Goal: Check status: Check status

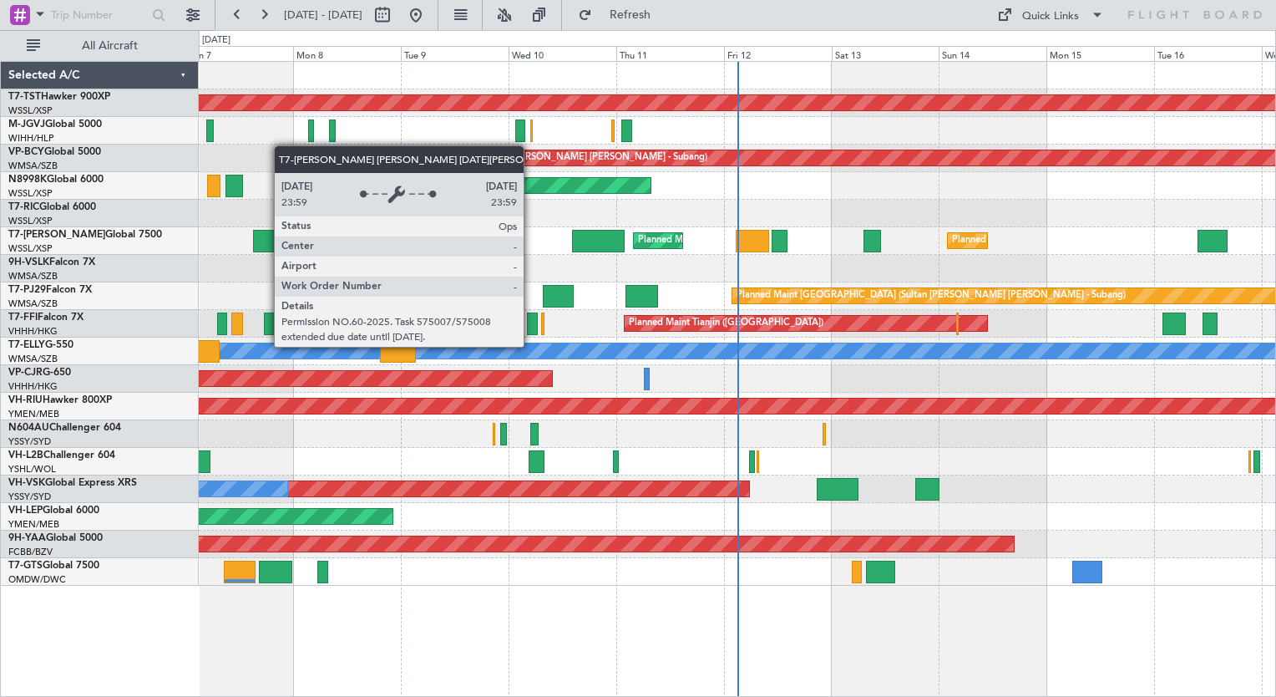
click at [531, 346] on div "[PERSON_NAME]" at bounding box center [738, 350] width 3230 height 15
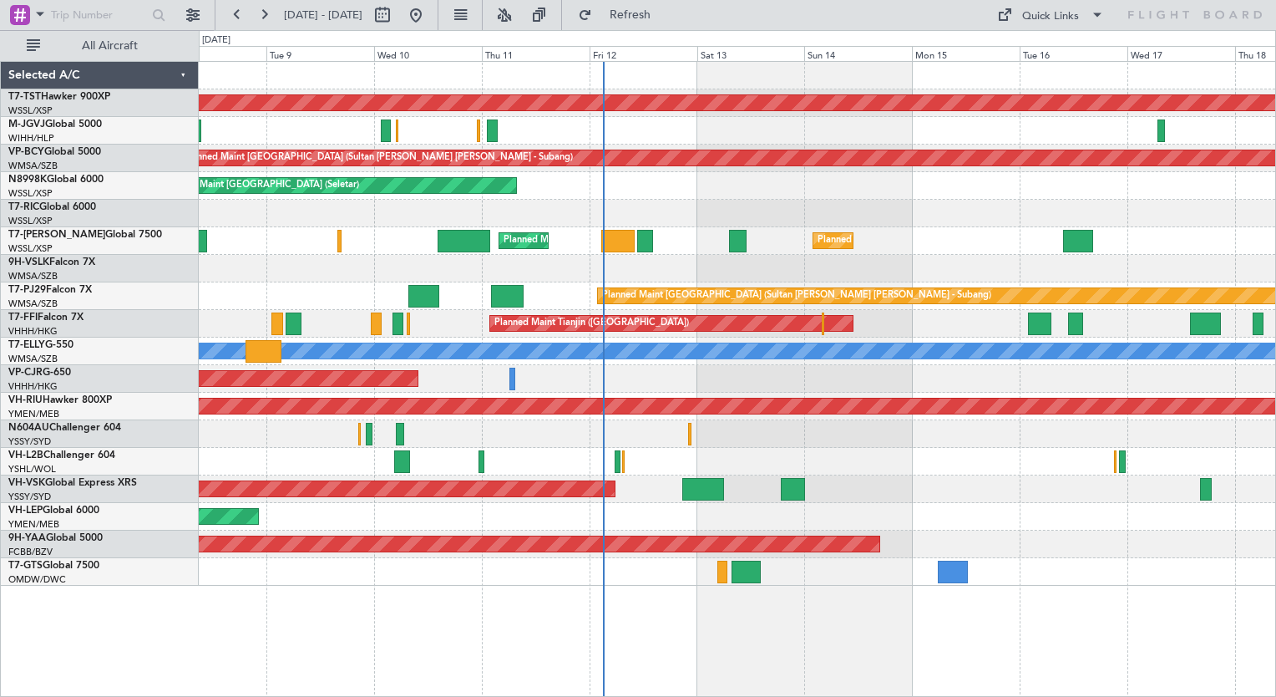
click at [799, 418] on div "Planned Maint Singapore (Seletar) Unplanned Maint Kuala Lumpur (Sultan Abdul Az…" at bounding box center [737, 324] width 1077 height 524
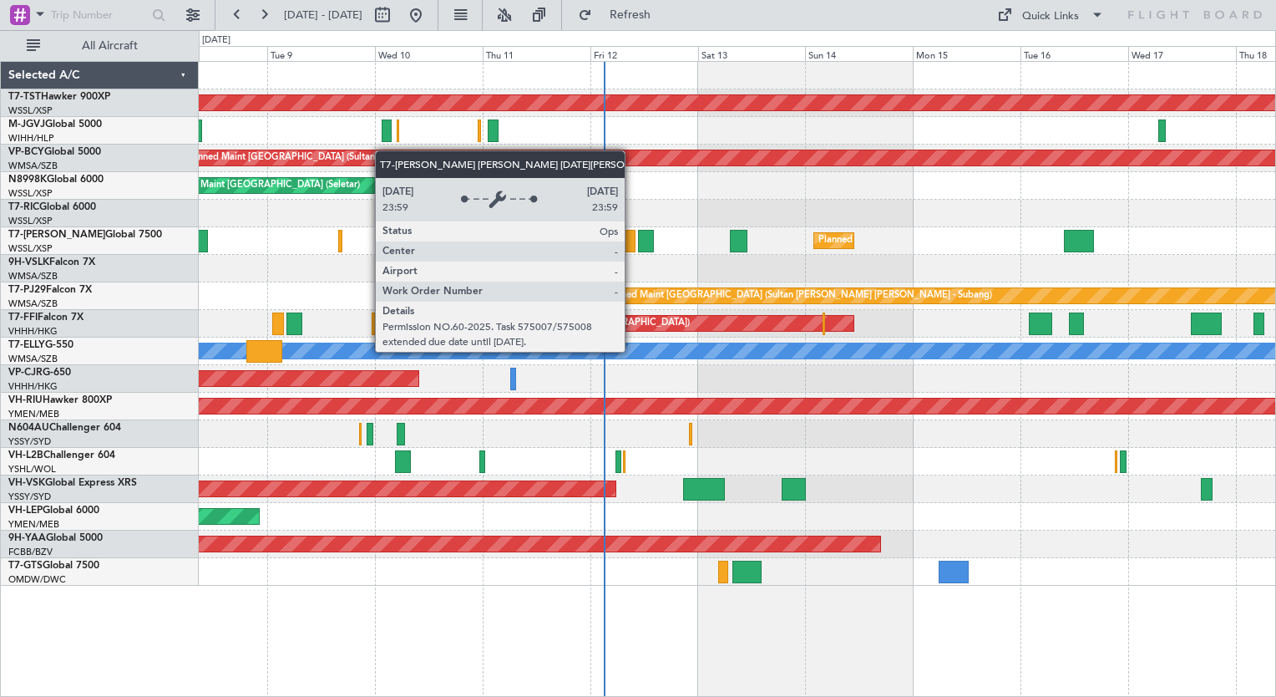
click at [632, 351] on div "[PERSON_NAME]" at bounding box center [738, 350] width 3230 height 15
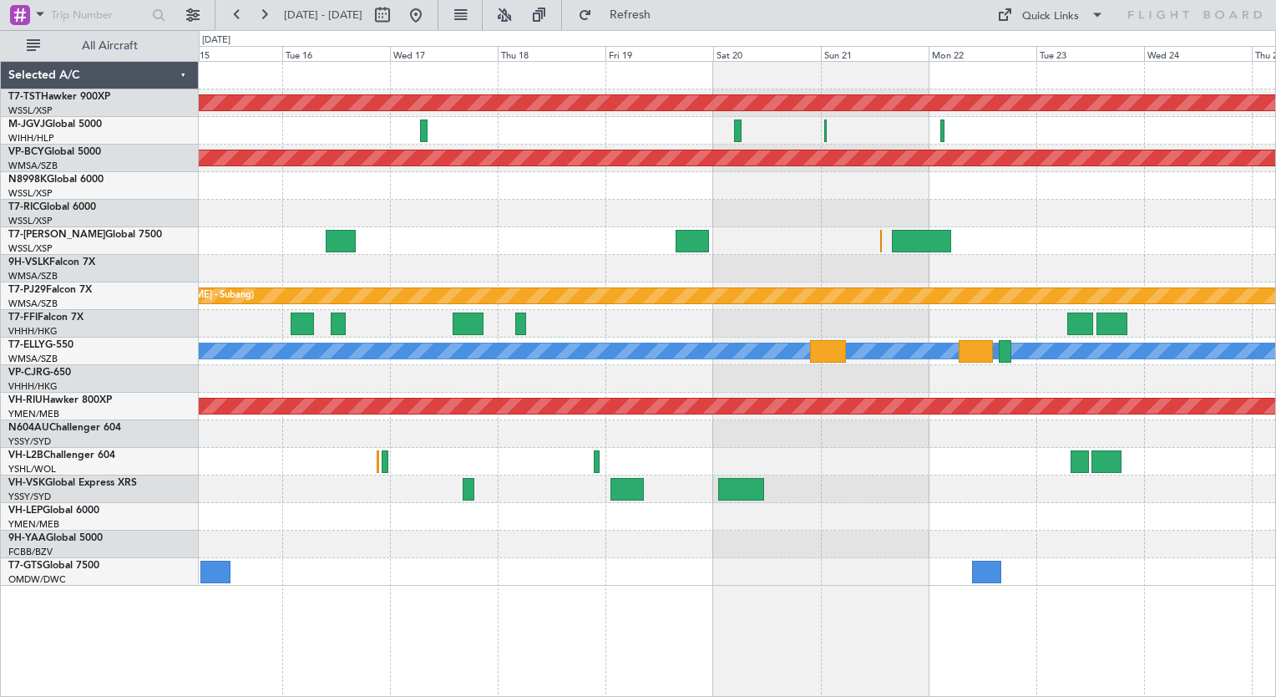
click at [259, 435] on div "Planned Maint Singapore (Seletar) Unplanned Maint Kuala Lumpur (Sultan Abdul Az…" at bounding box center [737, 324] width 1077 height 524
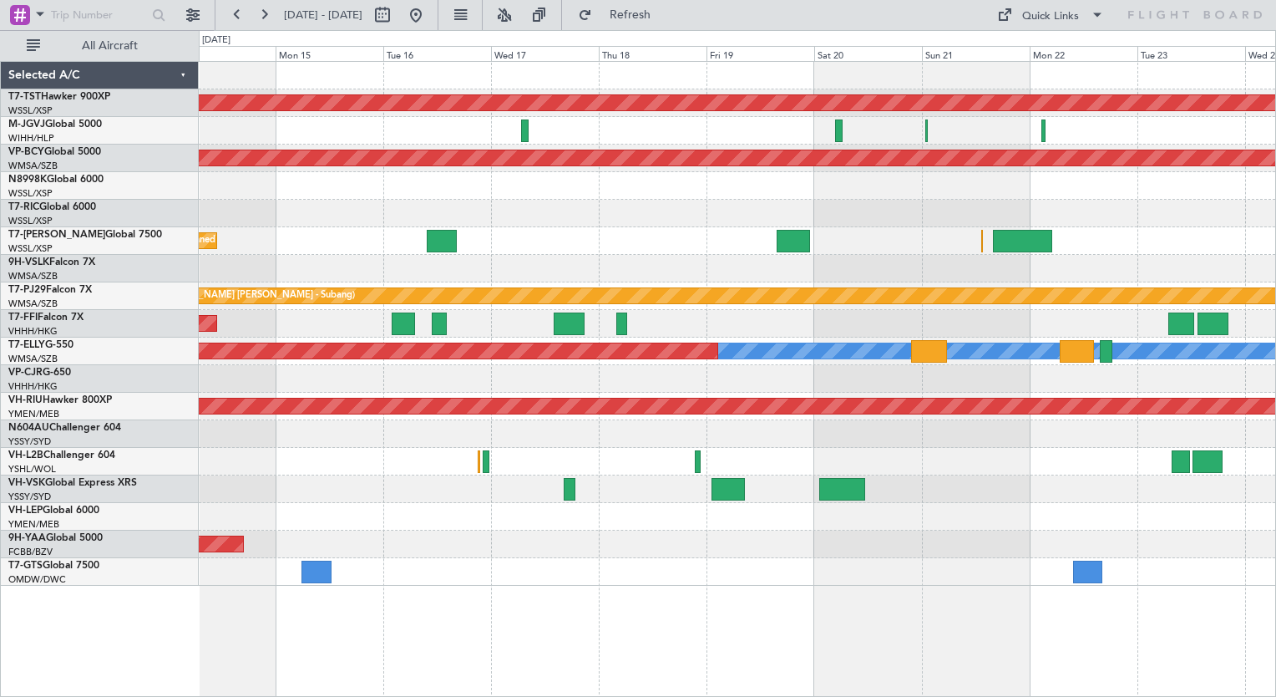
click at [1276, 663] on html "23 Sep 2025 - 03 Oct 2025 Refresh Quick Links All Aircraft Planned Maint Singap…" at bounding box center [638, 348] width 1276 height 697
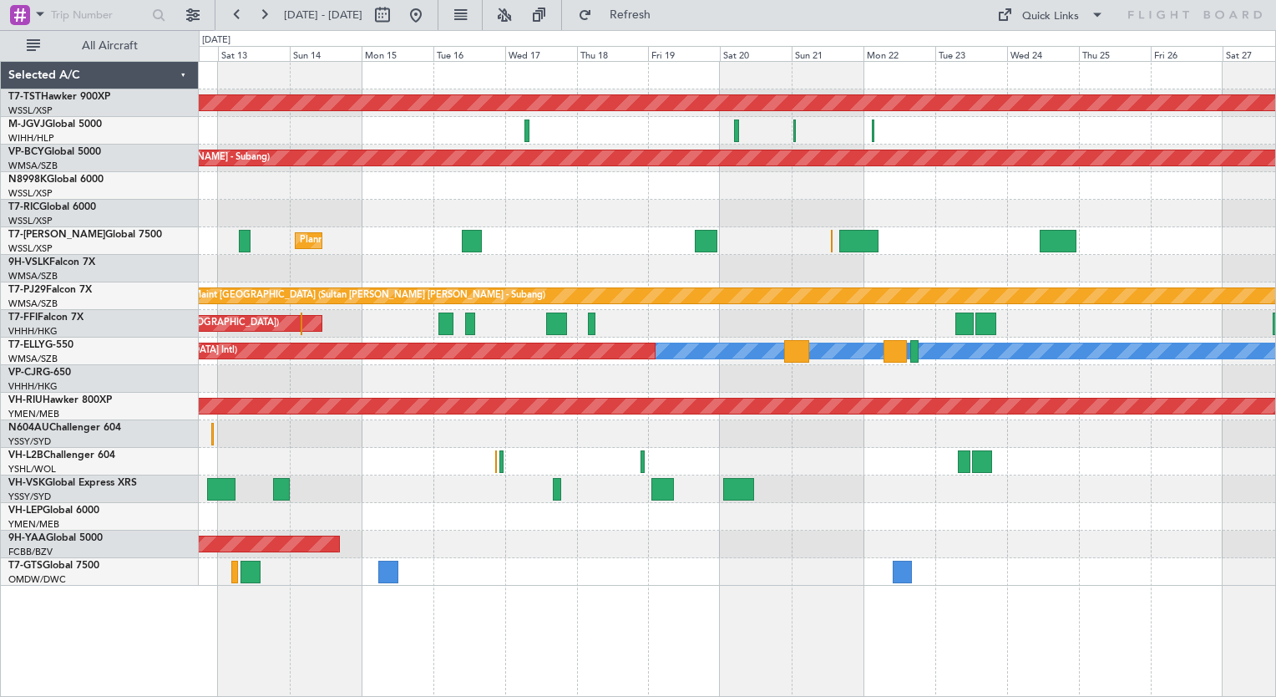
click at [429, 13] on button at bounding box center [416, 15] width 27 height 27
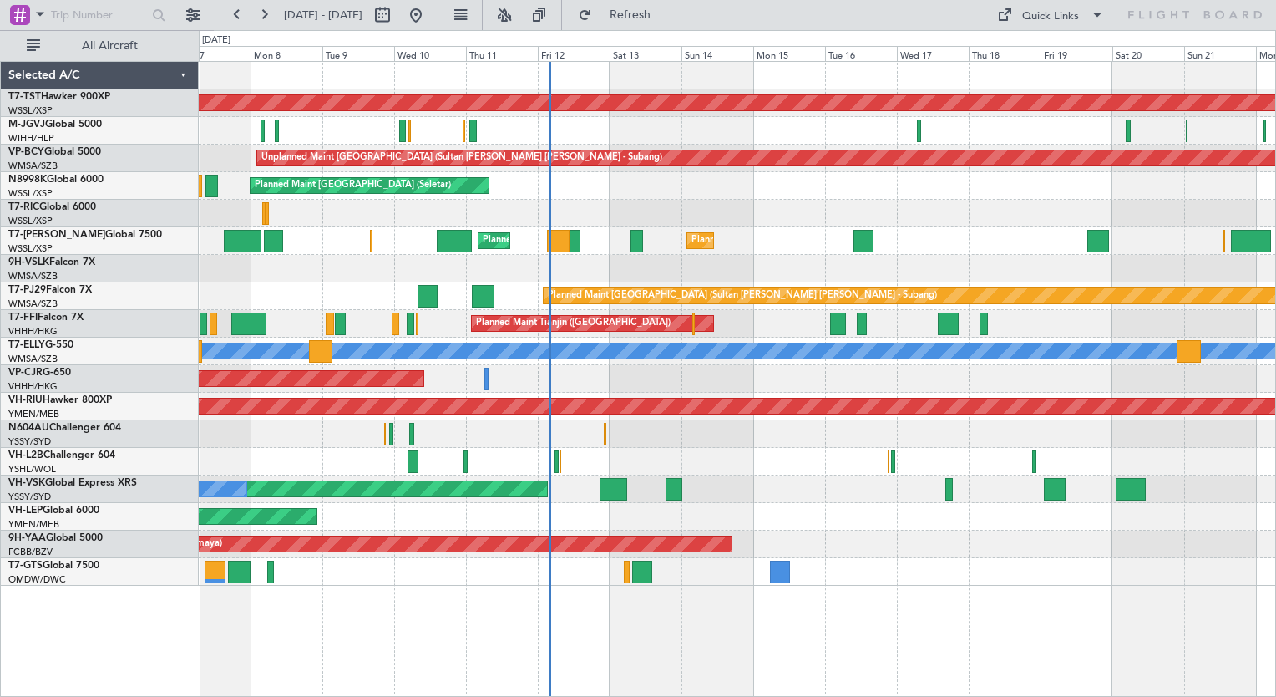
click at [674, 455] on div "Unplanned Maint Melbourne (Essendon)" at bounding box center [737, 462] width 1077 height 28
